Goal: Information Seeking & Learning: Learn about a topic

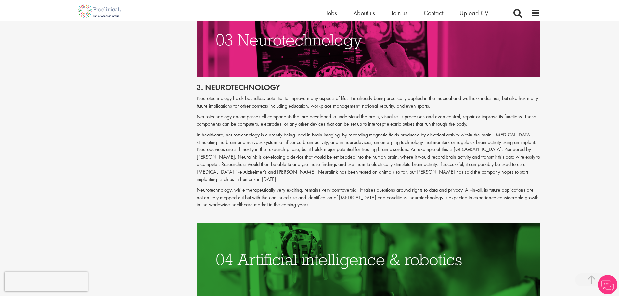
scroll to position [682, 0]
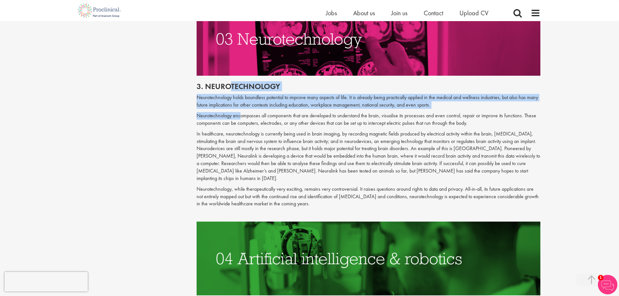
drag, startPoint x: 227, startPoint y: 92, endPoint x: 249, endPoint y: 128, distance: 41.9
click at [248, 126] on div "3. Neurotechnology Neurotechnology holds boundless potential to improve many as…" at bounding box center [368, 149] width 353 height 146
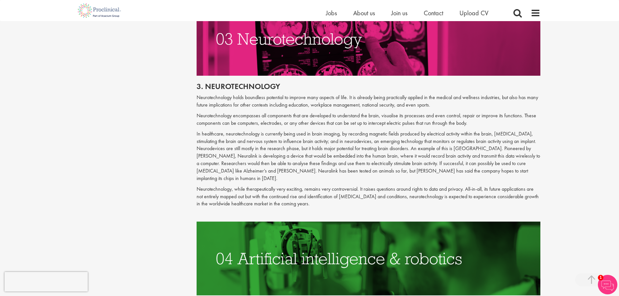
click at [249, 129] on div "3. Neurotechnology Neurotechnology holds boundless potential to improve many as…" at bounding box center [368, 149] width 353 height 146
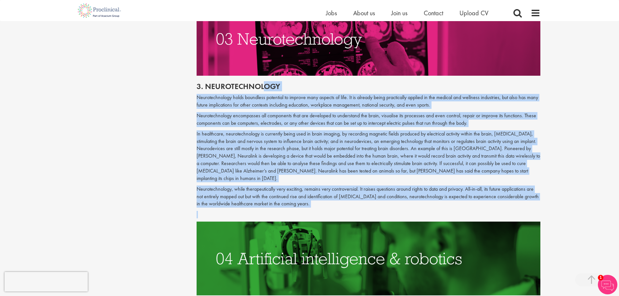
drag, startPoint x: 265, startPoint y: 85, endPoint x: 288, endPoint y: 264, distance: 180.0
click at [248, 163] on p at bounding box center [368, 156] width 344 height 52
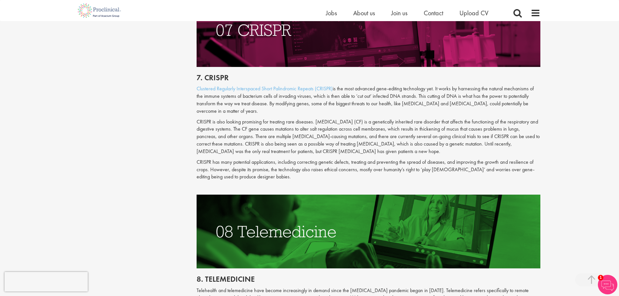
scroll to position [1461, 0]
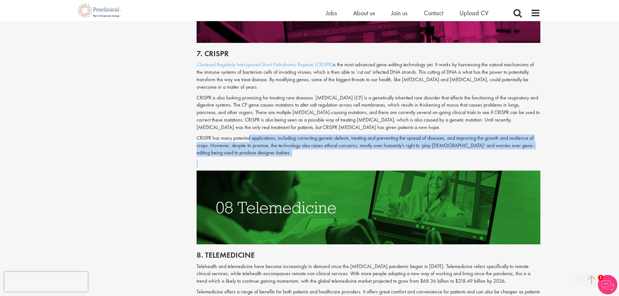
drag, startPoint x: 254, startPoint y: 141, endPoint x: 245, endPoint y: 121, distance: 21.5
click at [245, 121] on div "7. CRISPR Clustered Regularly Interspaced Short Palindromic Repeats (CRISPR) is…" at bounding box center [368, 107] width 353 height 128
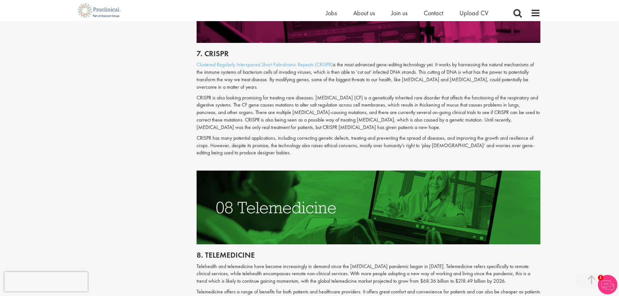
drag, startPoint x: 244, startPoint y: 122, endPoint x: 240, endPoint y: 125, distance: 4.6
click at [241, 134] on p "CRISPR has many potential applications, including correcting genetic defects, t…" at bounding box center [368, 145] width 344 height 22
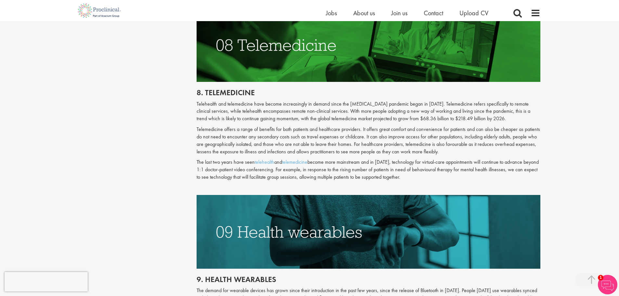
click at [244, 100] on p "Telehealth and telemedicine have become increasingly in demand since the [MEDIC…" at bounding box center [368, 111] width 344 height 22
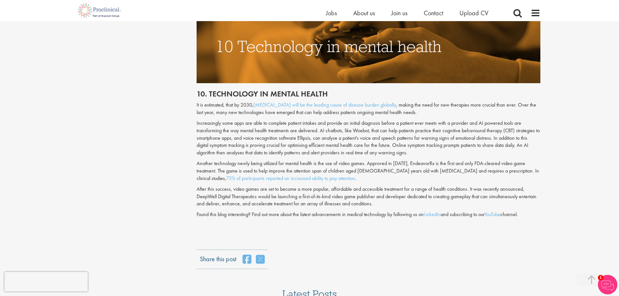
scroll to position [2013, 0]
